Goal: Check status: Check status

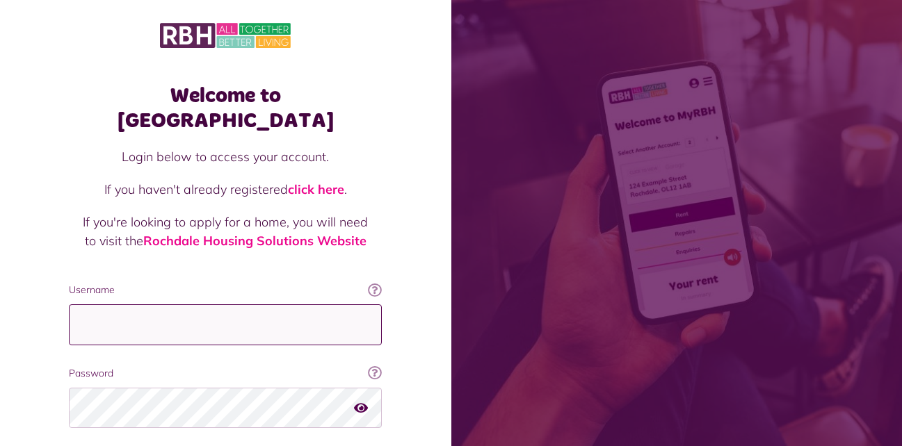
click at [145, 305] on input "Username" at bounding box center [225, 325] width 313 height 41
click at [125, 305] on input "Username" at bounding box center [225, 325] width 313 height 41
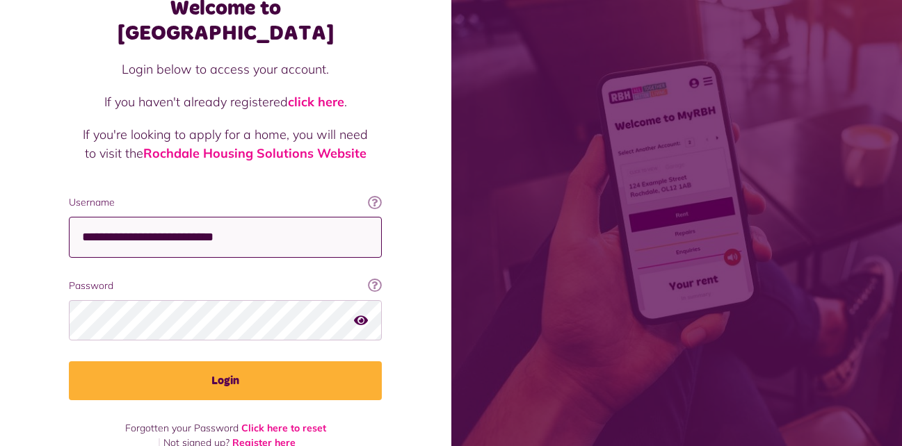
type input "**********"
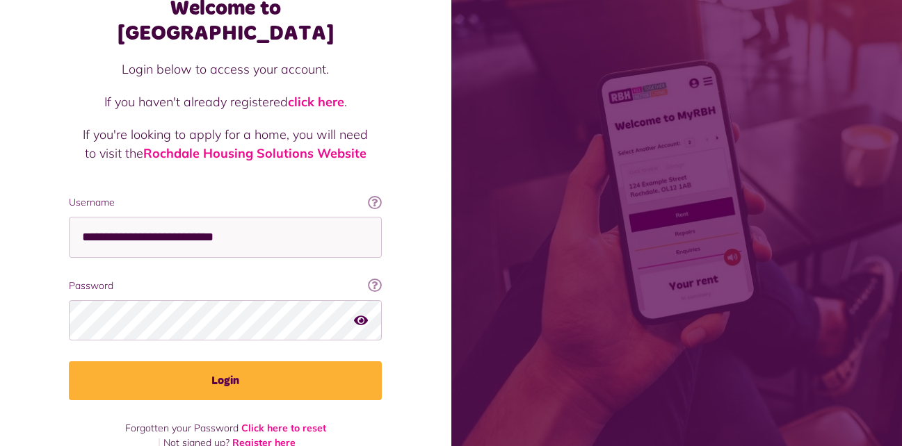
click at [8, 314] on div "Welcome to MyRBH Login below to access your account. If you haven't already reg…" at bounding box center [225, 191] width 451 height 559
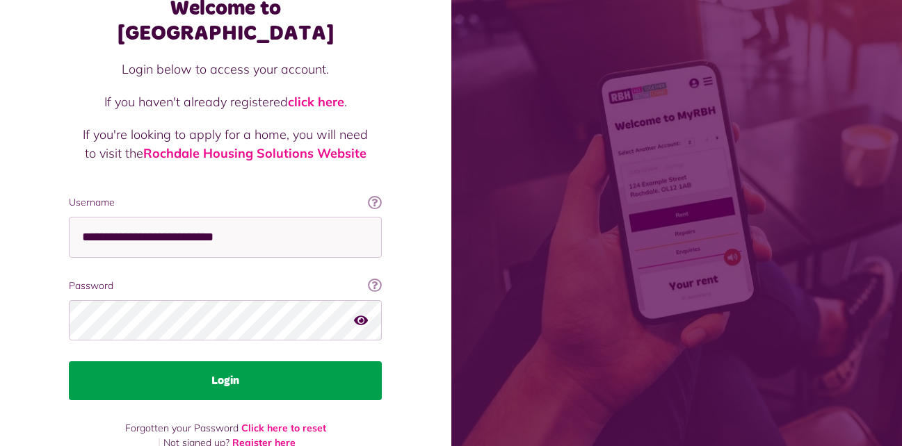
click at [163, 362] on button "Login" at bounding box center [225, 381] width 313 height 39
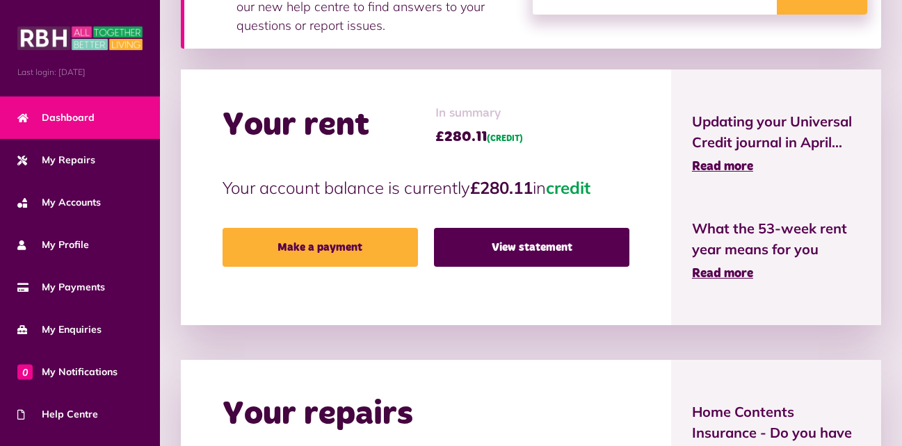
scroll to position [278, 0]
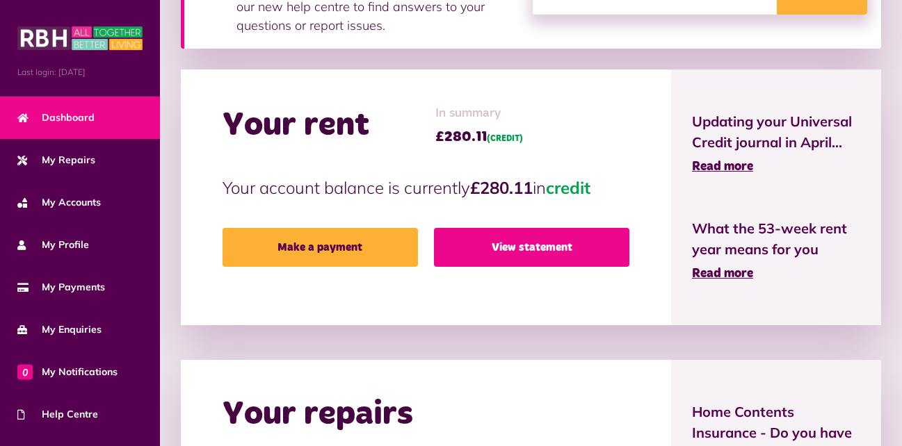
click at [535, 254] on link "View statement" at bounding box center [531, 247] width 195 height 39
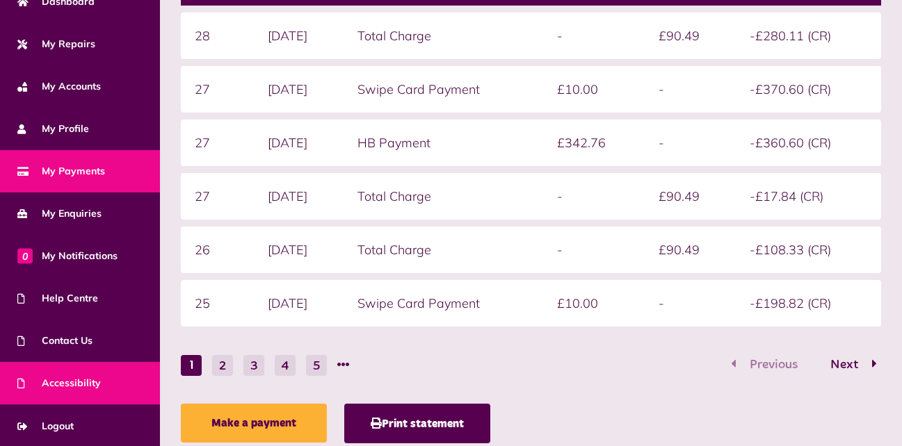
scroll to position [366, 0]
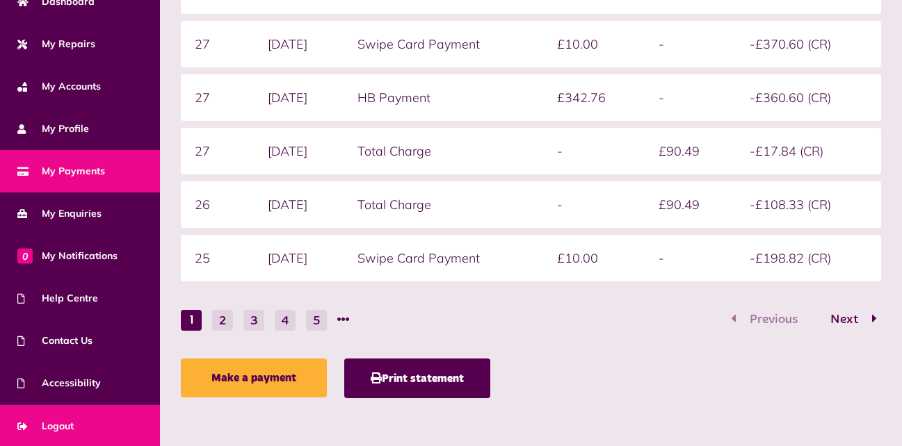
click at [50, 423] on span "Logout" at bounding box center [45, 426] width 56 height 15
